Goal: Information Seeking & Learning: Learn about a topic

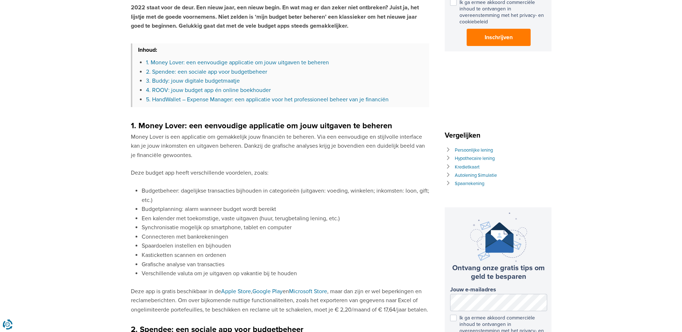
scroll to position [216, 0]
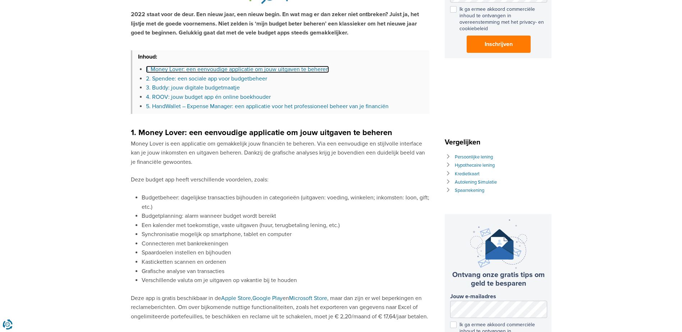
click at [218, 70] on link "1. Money Lover: een eenvoudige applicatie om jouw uitgaven te beheren" at bounding box center [237, 69] width 183 height 7
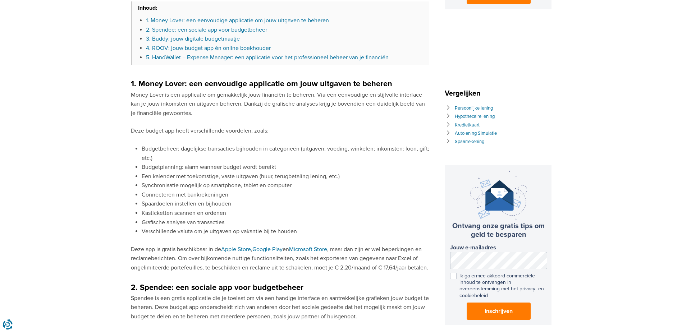
scroll to position [234, 0]
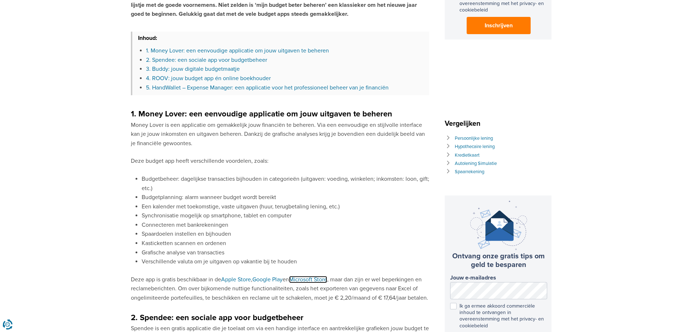
click at [306, 279] on link "Microsoft Store" at bounding box center [308, 279] width 38 height 7
click at [165, 59] on link "2. Spendee: een sociale app voor budgetbeheer" at bounding box center [206, 59] width 121 height 7
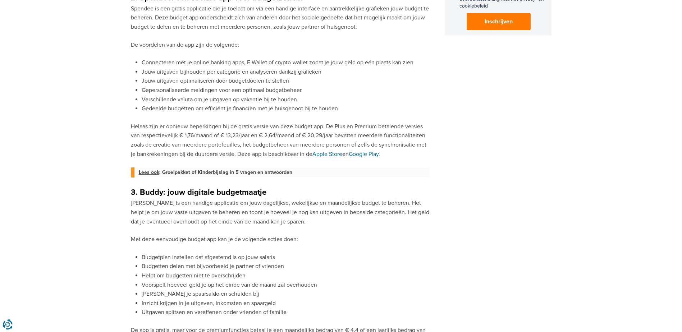
scroll to position [546, 0]
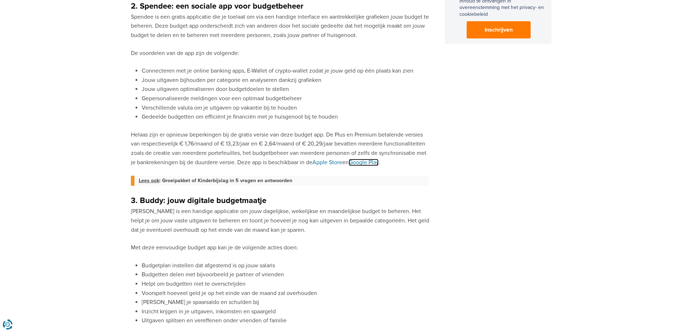
click at [368, 163] on link "Google Play" at bounding box center [364, 162] width 30 height 7
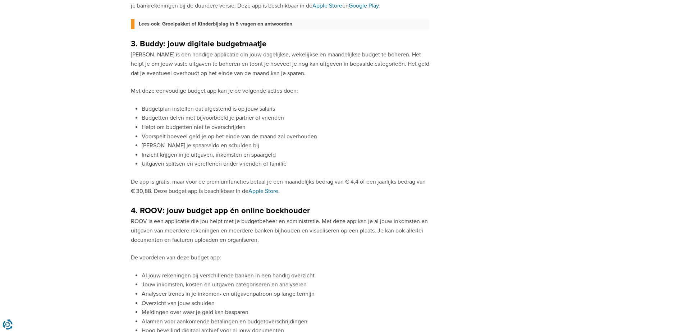
scroll to position [689, 0]
